Goal: Task Accomplishment & Management: Manage account settings

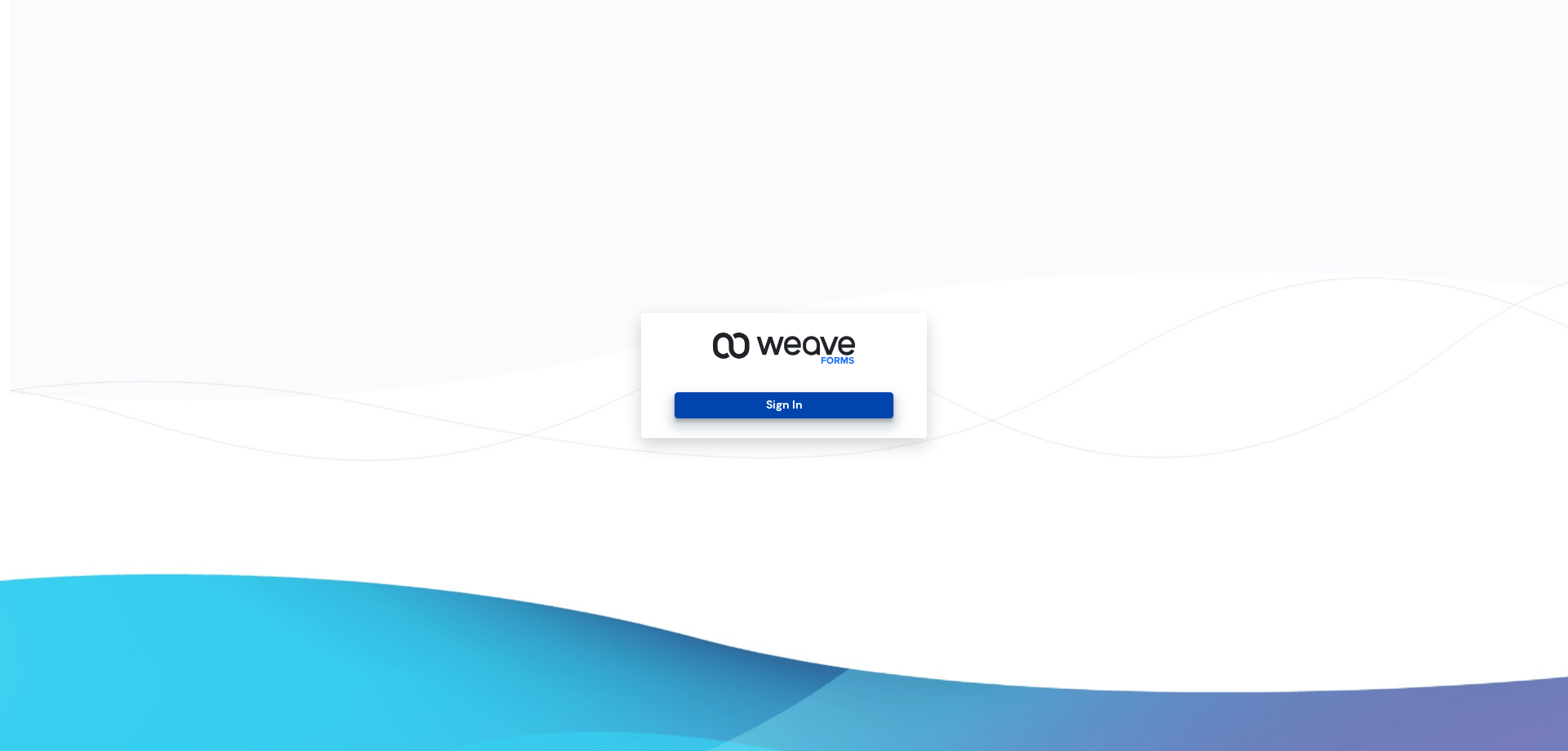
click at [762, 401] on button "Sign In" at bounding box center [783, 405] width 218 height 26
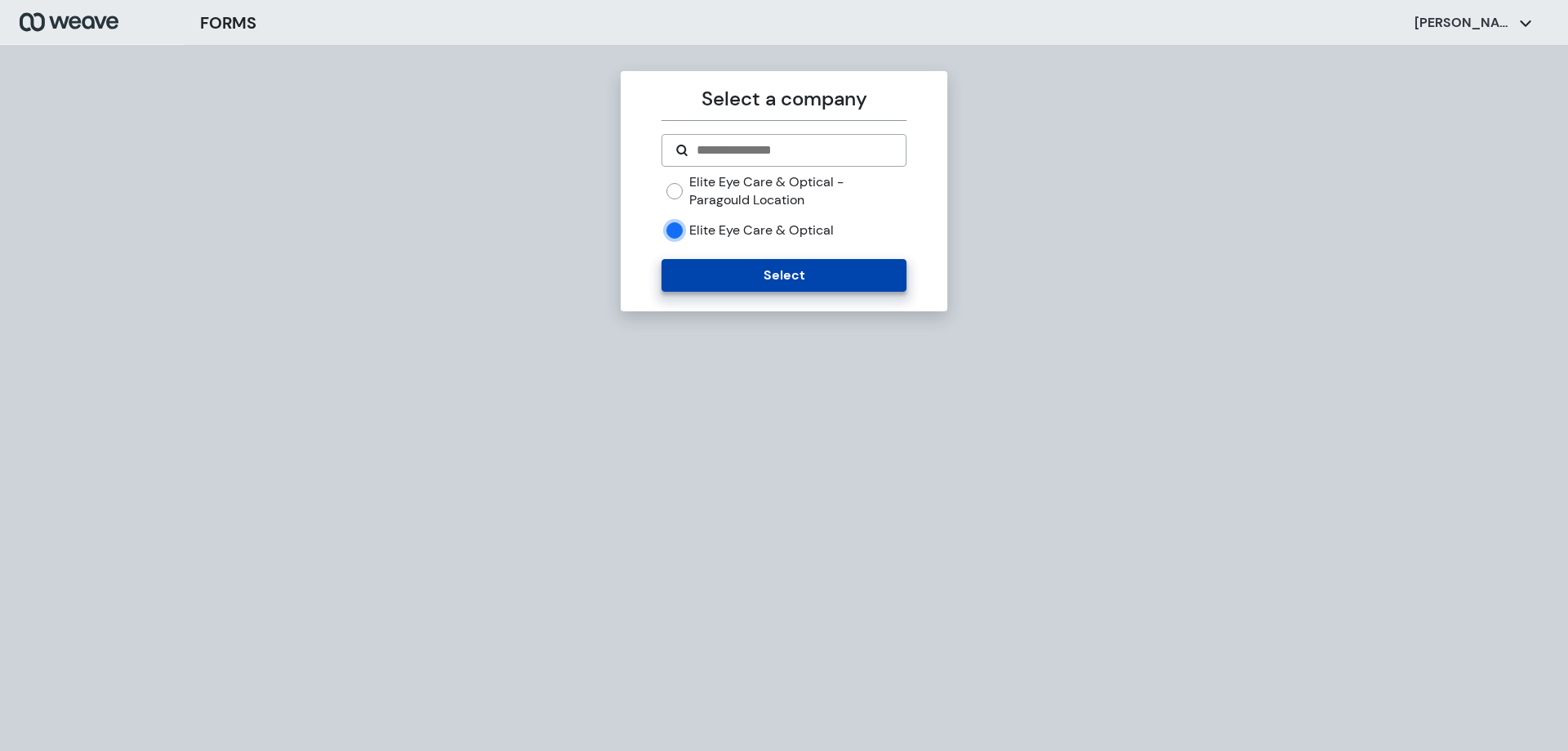
click at [690, 266] on button "Select" at bounding box center [784, 275] width 244 height 33
